Goal: Task Accomplishment & Management: Manage account settings

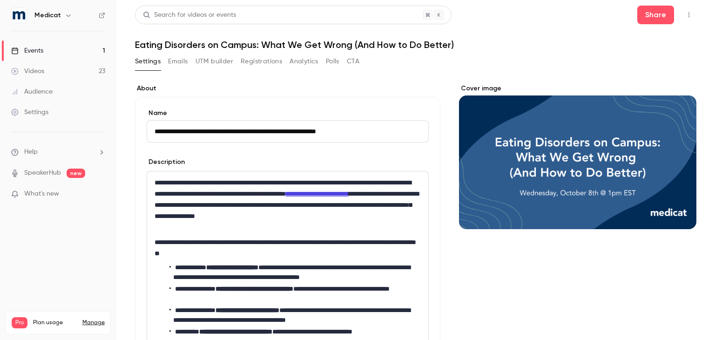
click at [208, 60] on button "UTM builder" at bounding box center [214, 61] width 38 height 15
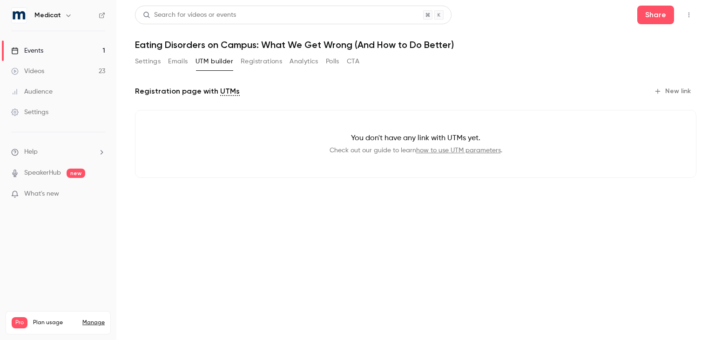
click at [672, 88] on button "New link" at bounding box center [673, 91] width 46 height 15
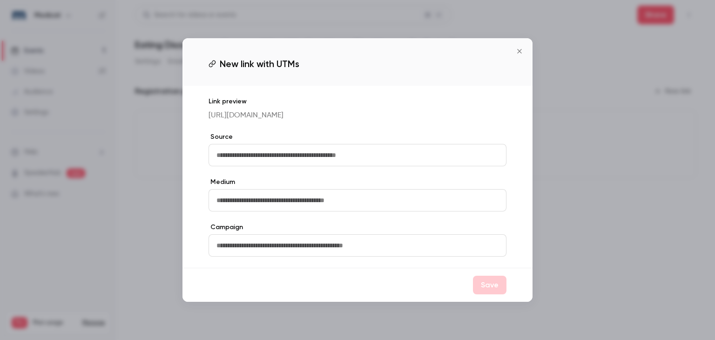
click at [355, 159] on input "text" at bounding box center [357, 155] width 298 height 22
click at [353, 155] on input "**********" at bounding box center [357, 155] width 298 height 22
type input "**********"
click at [484, 294] on button "Save" at bounding box center [490, 284] width 34 height 19
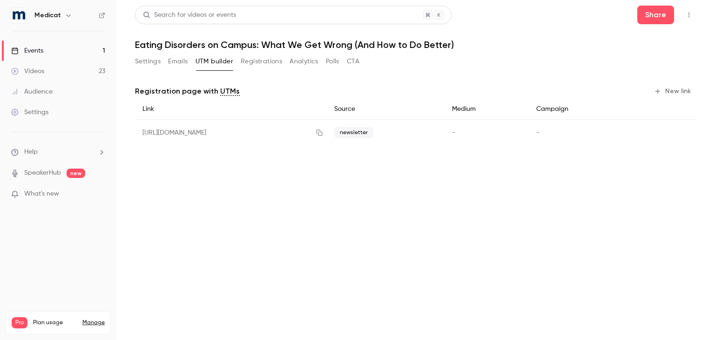
click at [614, 56] on div "Settings Emails UTM builder Registrations Analytics Polls CTA" at bounding box center [415, 63] width 561 height 19
click at [323, 132] on icon "button" at bounding box center [319, 132] width 7 height 7
click at [142, 64] on button "Settings" at bounding box center [148, 61] width 26 height 15
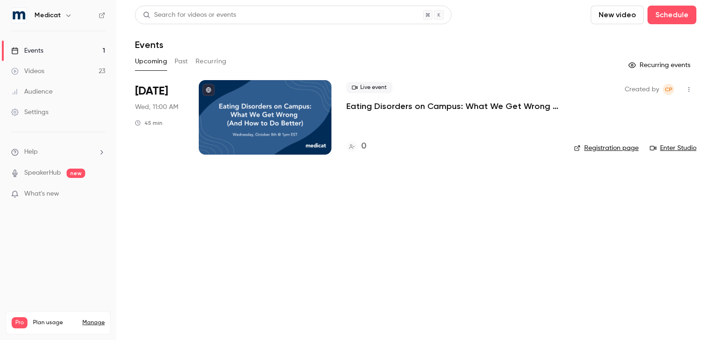
click at [459, 108] on p "Eating Disorders on Campus: What We Get Wrong (And How to Do Better)" at bounding box center [452, 106] width 213 height 11
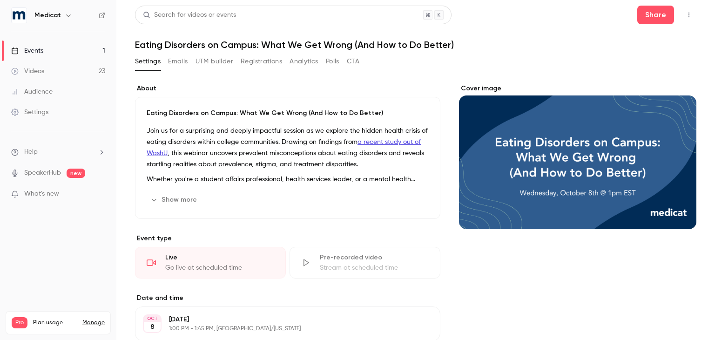
click at [181, 55] on button "Emails" at bounding box center [178, 61] width 20 height 15
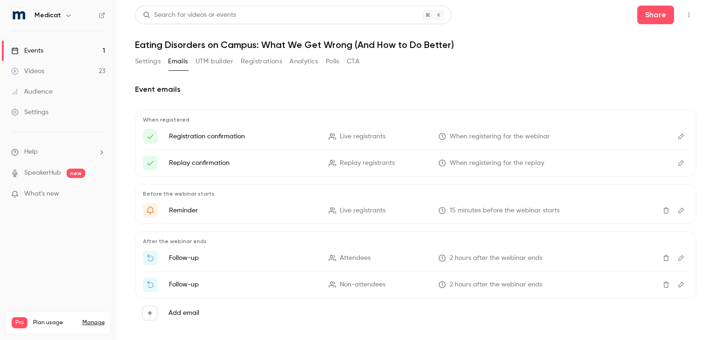
click at [220, 59] on button "UTM builder" at bounding box center [214, 61] width 38 height 15
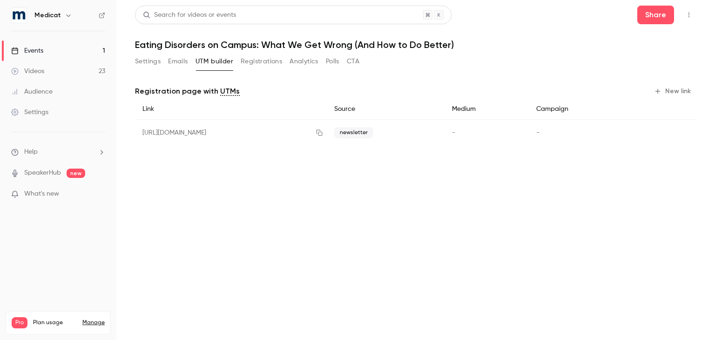
click at [259, 61] on button "Registrations" at bounding box center [261, 61] width 41 height 15
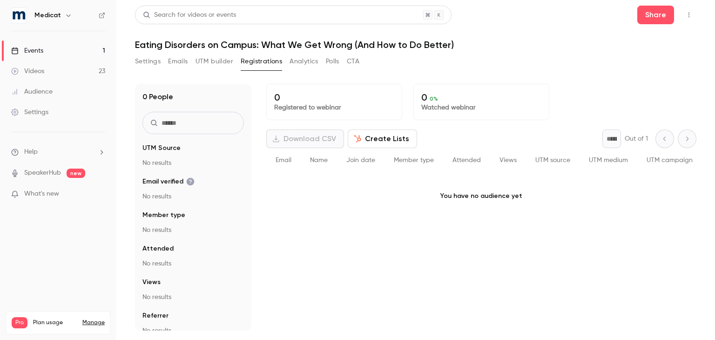
click at [395, 140] on button "Create Lists" at bounding box center [382, 138] width 69 height 19
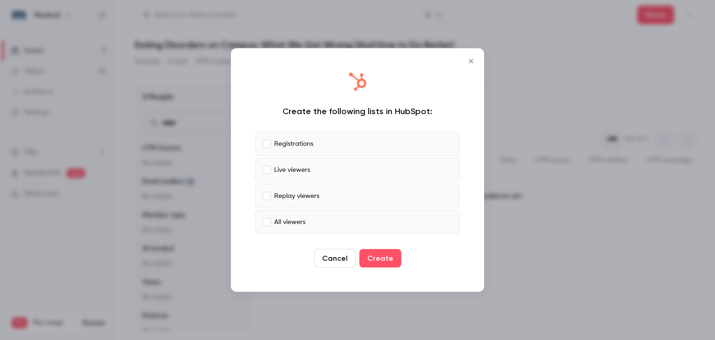
click at [261, 218] on label "All viewers" at bounding box center [357, 222] width 205 height 24
click at [372, 255] on button "Create" at bounding box center [380, 258] width 42 height 19
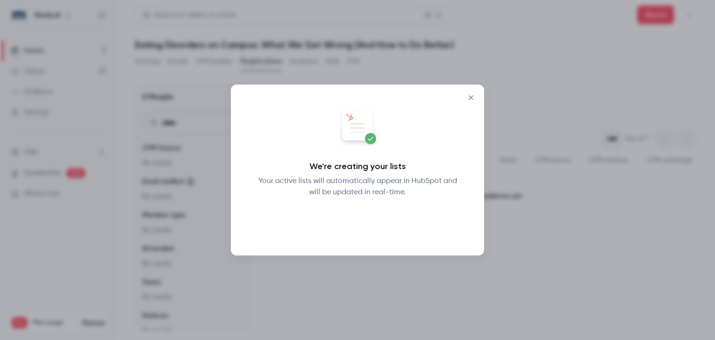
click at [361, 219] on button "Okay" at bounding box center [358, 222] width 34 height 19
